Goal: Task Accomplishment & Management: Manage account settings

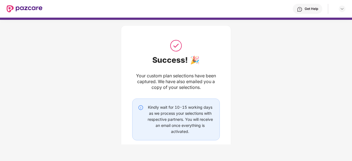
scroll to position [37, 0]
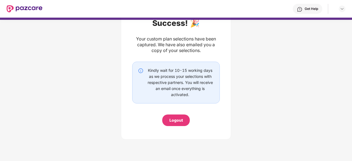
click at [180, 121] on div "Logout" at bounding box center [177, 120] width 14 height 6
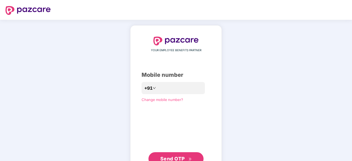
click at [176, 156] on span "Send OTP" at bounding box center [177, 159] width 32 height 8
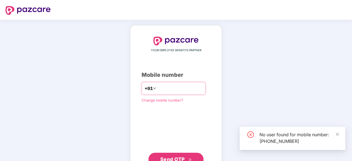
click at [169, 89] on input "**********" at bounding box center [179, 88] width 45 height 9
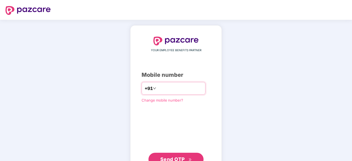
type input "**********"
click at [172, 157] on span "Send OTP" at bounding box center [173, 160] width 25 height 6
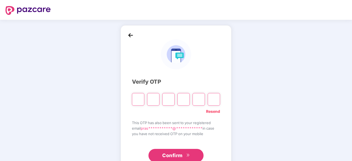
type input "*"
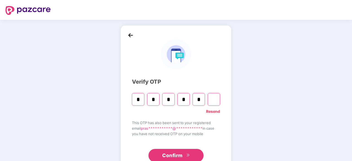
type input "*"
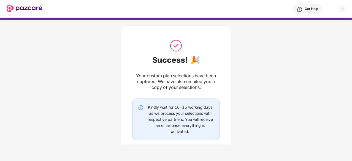
scroll to position [37, 0]
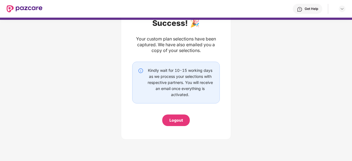
click at [178, 123] on div "Logout" at bounding box center [177, 120] width 14 height 6
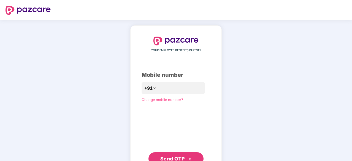
click at [178, 120] on div "YOUR EMPLOYEE BENEFITS PARTNER Mobile number +91 Change mobile number? Send OTP" at bounding box center [176, 101] width 69 height 129
click at [175, 95] on div "YOUR EMPLOYEE BENEFITS PARTNER Mobile number +91 Change mobile number? Send OTP" at bounding box center [176, 101] width 69 height 129
click at [180, 87] on input "number" at bounding box center [179, 88] width 45 height 9
type input "**********"
click at [169, 156] on span "Send OTP" at bounding box center [177, 160] width 32 height 8
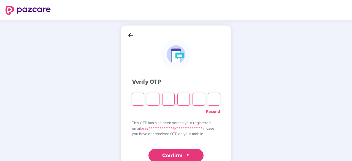
type input "*"
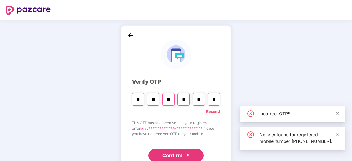
type input "*"
click at [182, 154] on span "Confirm" at bounding box center [172, 156] width 20 height 8
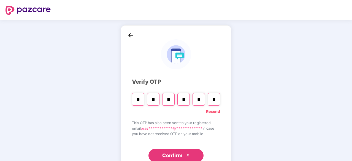
click at [202, 99] on input "*" at bounding box center [199, 99] width 12 height 13
type input "*"
click at [202, 100] on input "Digit 5" at bounding box center [199, 99] width 12 height 13
type input "*"
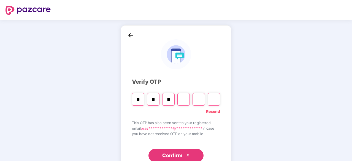
type input "*"
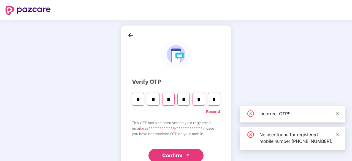
type input "*"
click at [176, 157] on span "Confirm" at bounding box center [172, 156] width 20 height 8
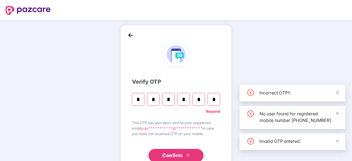
click at [168, 154] on span "Confirm" at bounding box center [172, 156] width 20 height 8
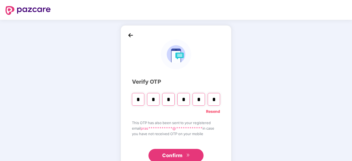
click at [218, 102] on input "*" at bounding box center [214, 99] width 12 height 13
type input "*"
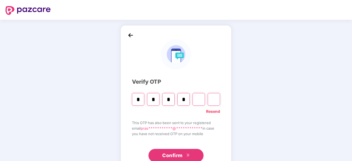
type input "*"
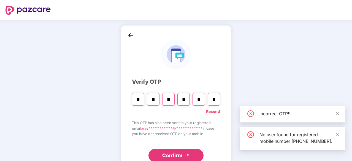
type input "*"
click at [181, 154] on span "Confirm" at bounding box center [172, 156] width 20 height 8
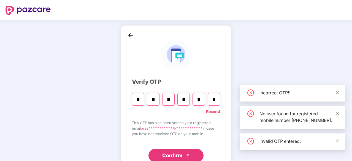
click at [210, 111] on link "Resend" at bounding box center [213, 112] width 14 height 6
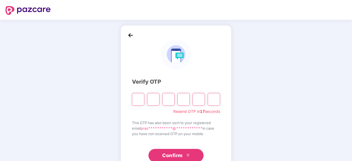
click at [142, 104] on input "Please enter verification code. Digit 1" at bounding box center [138, 99] width 12 height 13
type input "*"
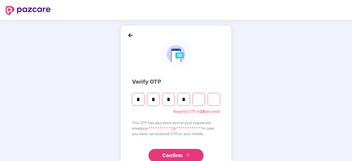
type input "*"
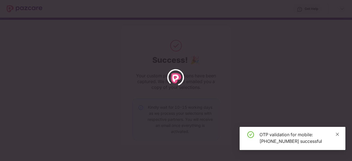
click at [339, 132] on span at bounding box center [338, 134] width 4 height 5
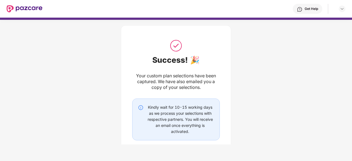
scroll to position [2, 0]
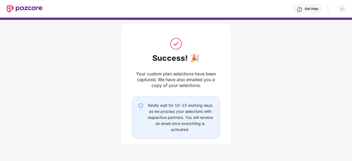
click at [340, 10] on div at bounding box center [342, 9] width 7 height 7
click at [129, 23] on div "Success! 🎉 Your custom plan selections have been captured. We have also emailed…" at bounding box center [176, 97] width 110 height 165
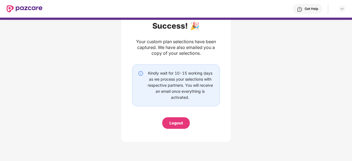
scroll to position [0, 0]
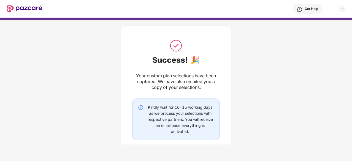
click at [21, 7] on img at bounding box center [25, 8] width 36 height 7
